Goal: Complete application form

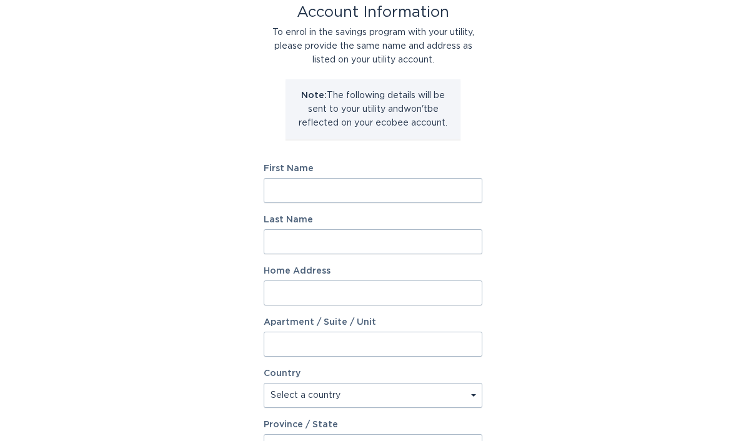
scroll to position [67, 0]
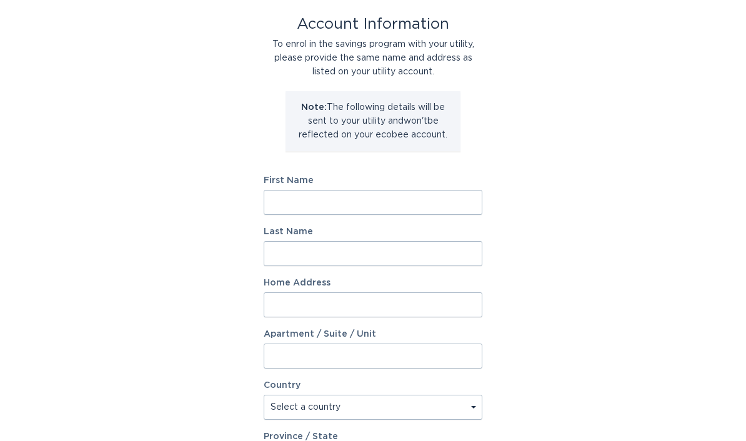
click at [367, 202] on input "First Name" at bounding box center [373, 202] width 219 height 25
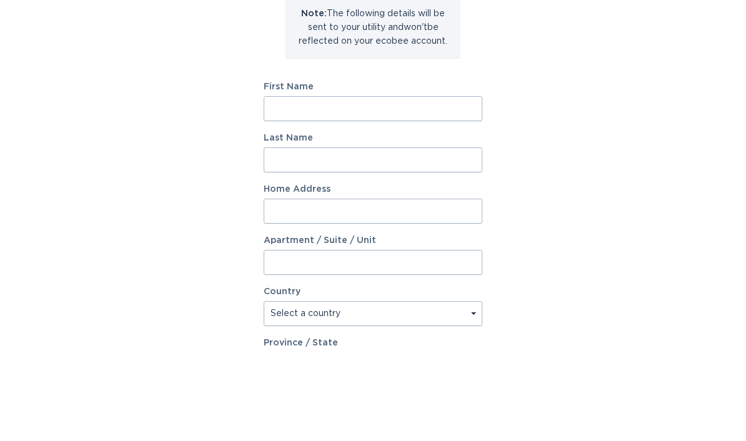
scroll to position [161, 0]
type input "[PERSON_NAME]"
click at [391, 164] on input "Last Name" at bounding box center [373, 159] width 219 height 25
type input "jones"
click at [349, 212] on input "Home Address" at bounding box center [373, 211] width 219 height 25
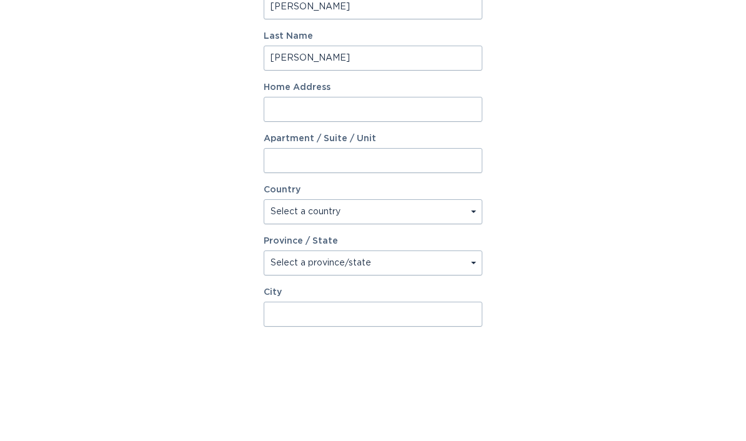
scroll to position [263, 0]
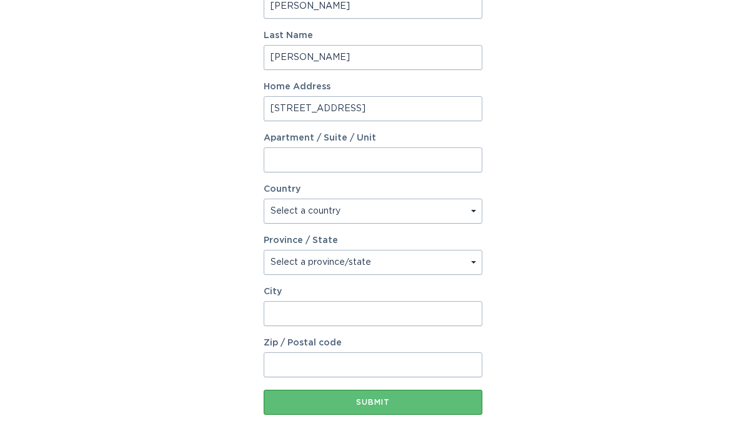
type input "5674 Highway 17"
select select "US"
type input "5674 Highway 17"
type input "helena"
type input "35080"
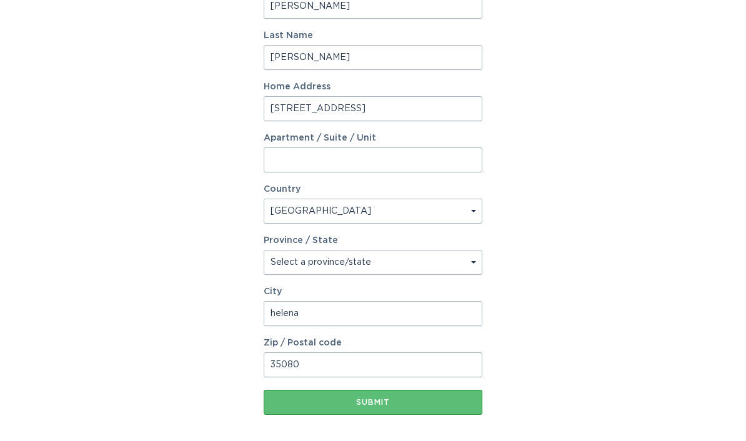
click at [337, 312] on input "helena" at bounding box center [373, 313] width 219 height 25
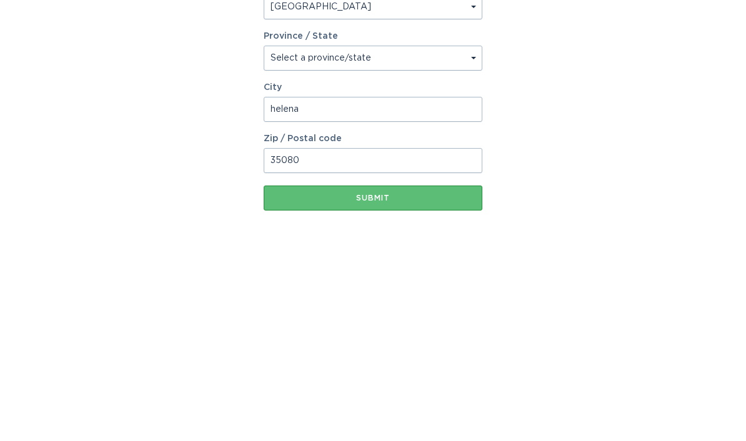
click at [447, 250] on select "Select a province/state Alabama Alaska American Samoa Arizona Arkansas Californ…" at bounding box center [373, 262] width 219 height 25
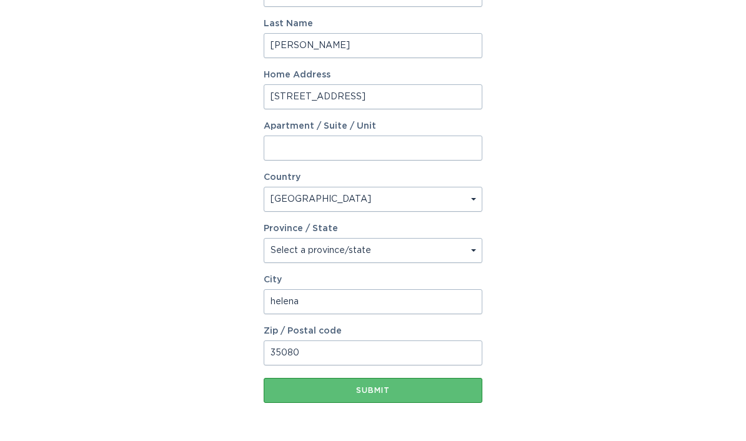
select select "AL"
click at [364, 390] on div "Submit" at bounding box center [373, 390] width 206 height 7
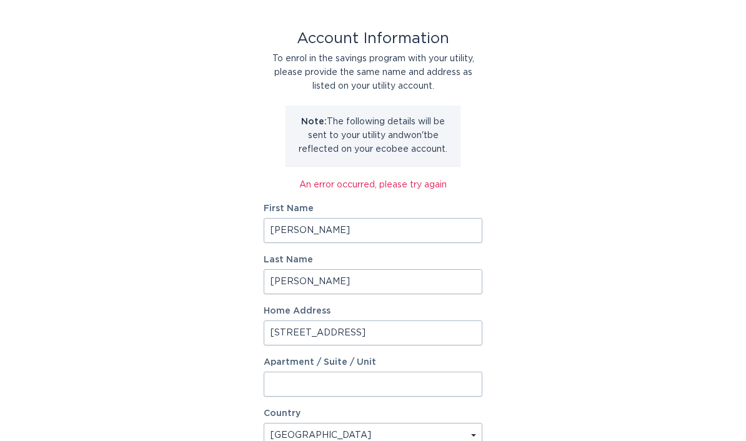
scroll to position [55, 0]
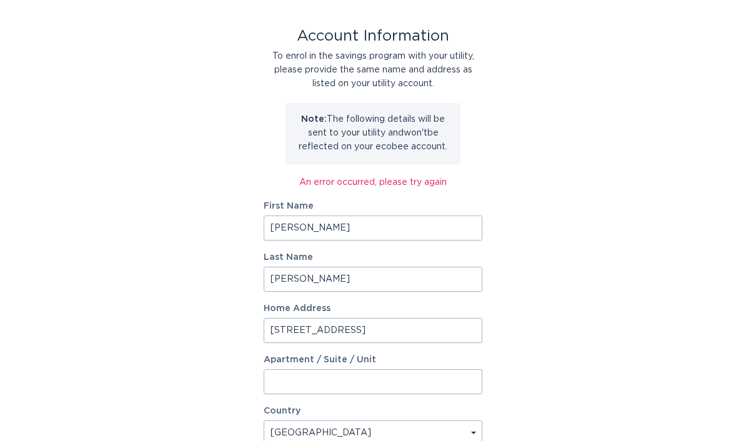
click at [389, 275] on input "jones" at bounding box center [373, 279] width 219 height 25
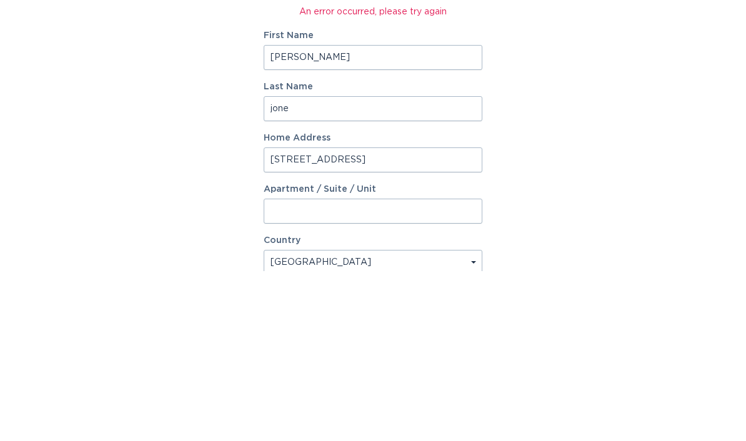
scroll to position [225, 0]
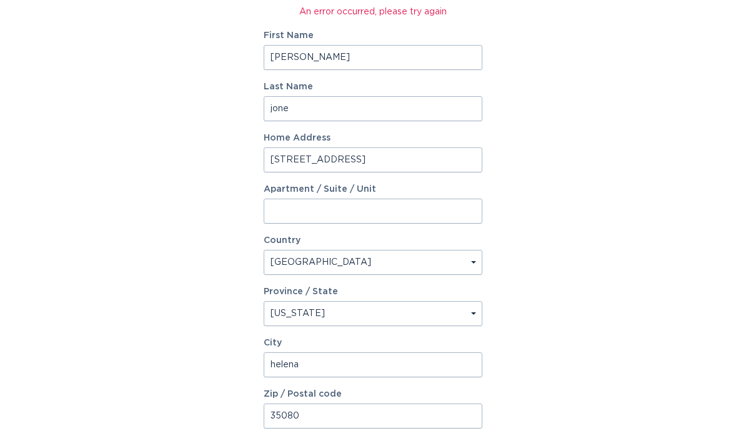
click at [370, 111] on input "jone" at bounding box center [373, 108] width 219 height 25
type input "jones"
click at [407, 62] on input "john" at bounding box center [373, 57] width 219 height 25
type input "john"
click at [419, 157] on input "5674 Highway 17" at bounding box center [373, 159] width 219 height 25
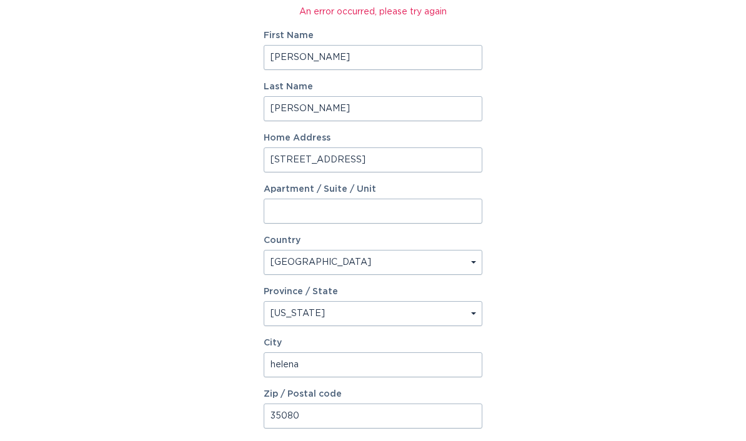
type input "5674 Highway 17"
click at [370, 368] on input "helena" at bounding box center [373, 364] width 219 height 25
type input "helena"
click at [337, 419] on input "35080" at bounding box center [373, 416] width 219 height 25
type input "35080"
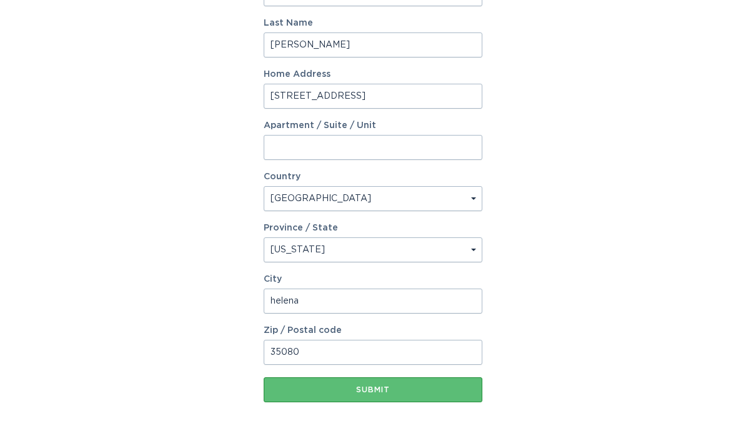
scroll to position [289, 0]
click at [418, 385] on button "Submit" at bounding box center [373, 390] width 219 height 25
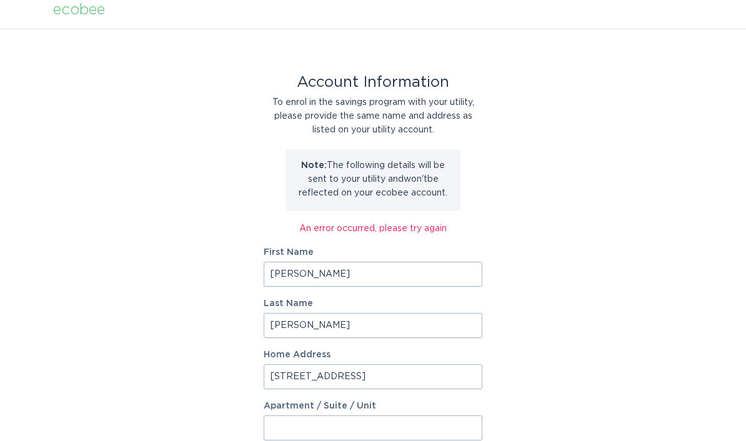
scroll to position [0, 0]
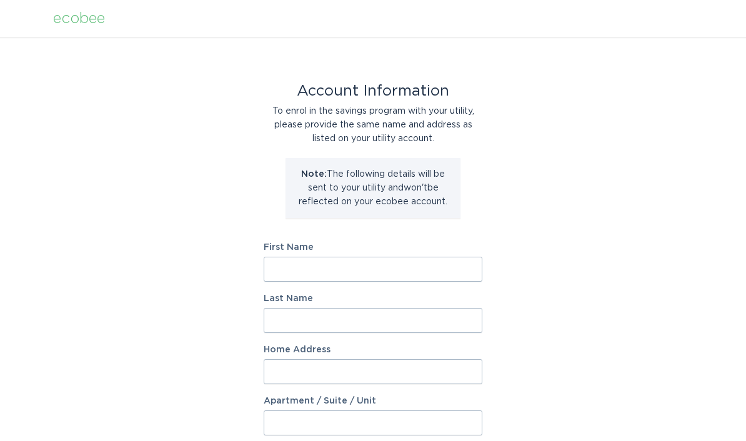
click at [77, 24] on div "ecobee" at bounding box center [79, 19] width 52 height 14
click at [88, 29] on header "ecobee" at bounding box center [373, 18] width 640 height 37
click at [93, 16] on div "ecobee" at bounding box center [79, 19] width 52 height 14
